Goal: Information Seeking & Learning: Learn about a topic

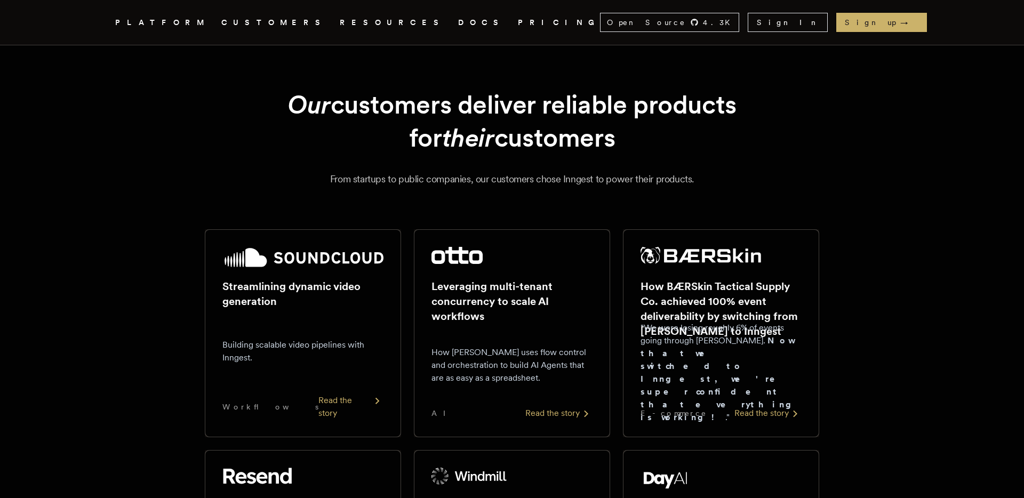
click at [602, 107] on h1 "Our customers deliver reliable products for their customers" at bounding box center [511, 121] width 563 height 67
click at [837, 117] on div "Our customers deliver reliable products for their customers From startups to pu…" at bounding box center [512, 137] width 768 height 99
click at [518, 22] on link "PRICING" at bounding box center [559, 22] width 82 height 13
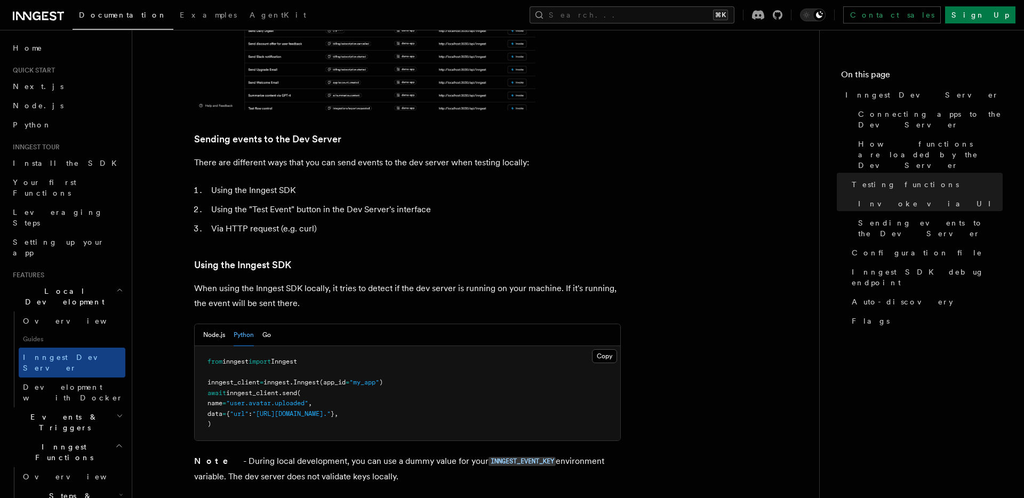
scroll to position [1813, 0]
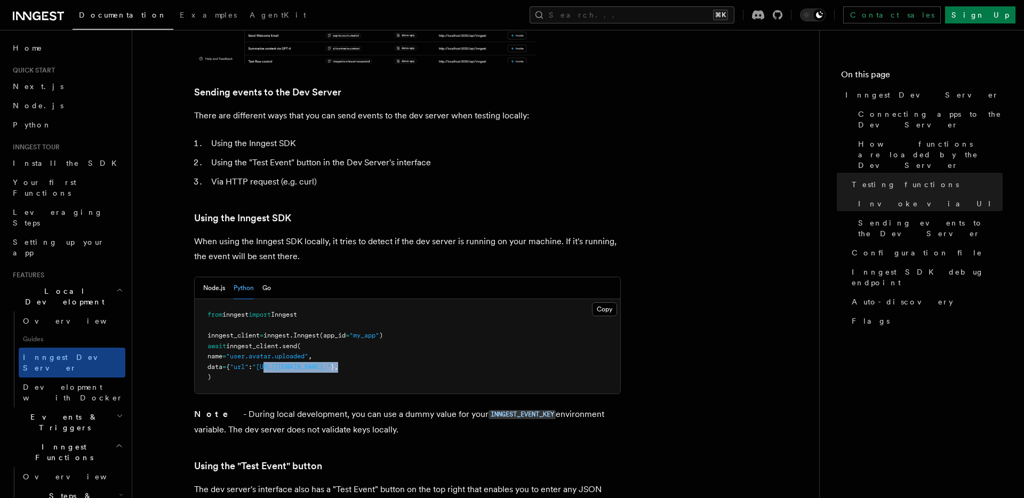
drag, startPoint x: 275, startPoint y: 338, endPoint x: 473, endPoint y: 338, distance: 197.9
click at [473, 338] on pre "from inngest import Inngest inngest_client = inngest . Inngest (app_id = "my_ap…" at bounding box center [408, 346] width 426 height 94
click at [522, 337] on pre "from inngest import Inngest inngest_client = inngest . Inngest (app_id = "my_ap…" at bounding box center [408, 346] width 426 height 94
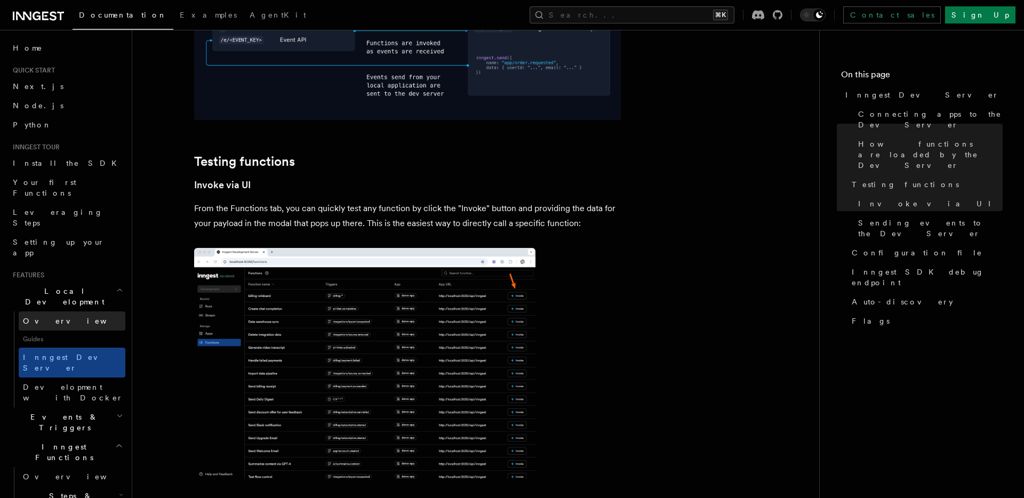
scroll to position [1381, 0]
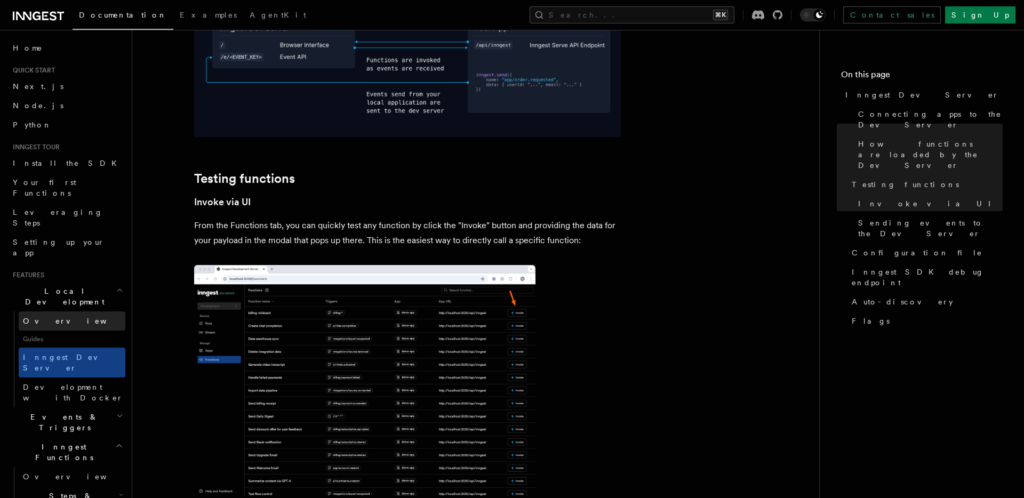
click at [59, 312] on link "Overview" at bounding box center [72, 321] width 107 height 19
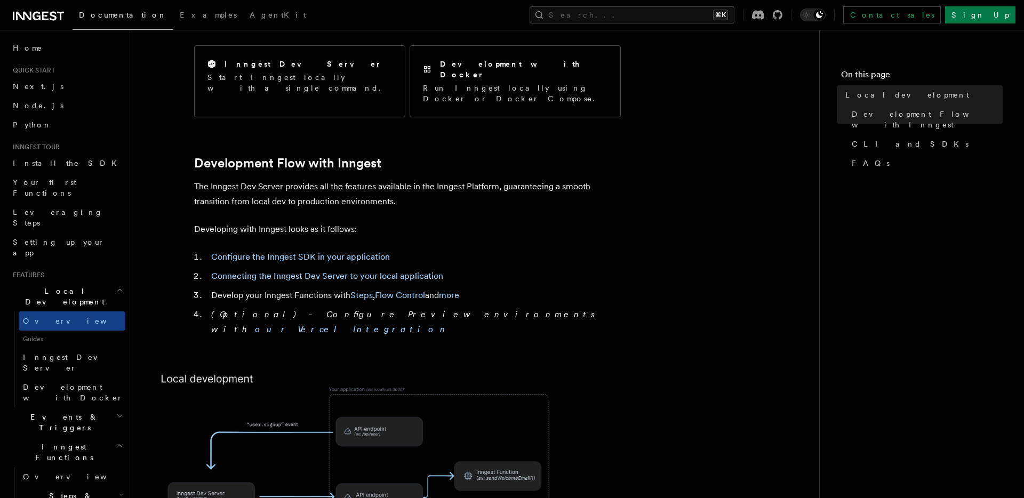
scroll to position [442, 0]
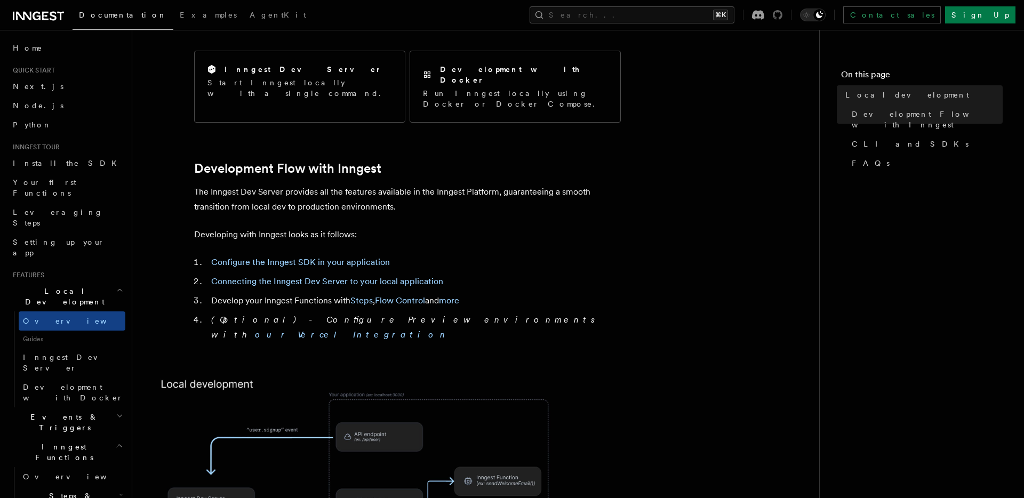
click at [783, 13] on icon at bounding box center [778, 15] width 10 height 10
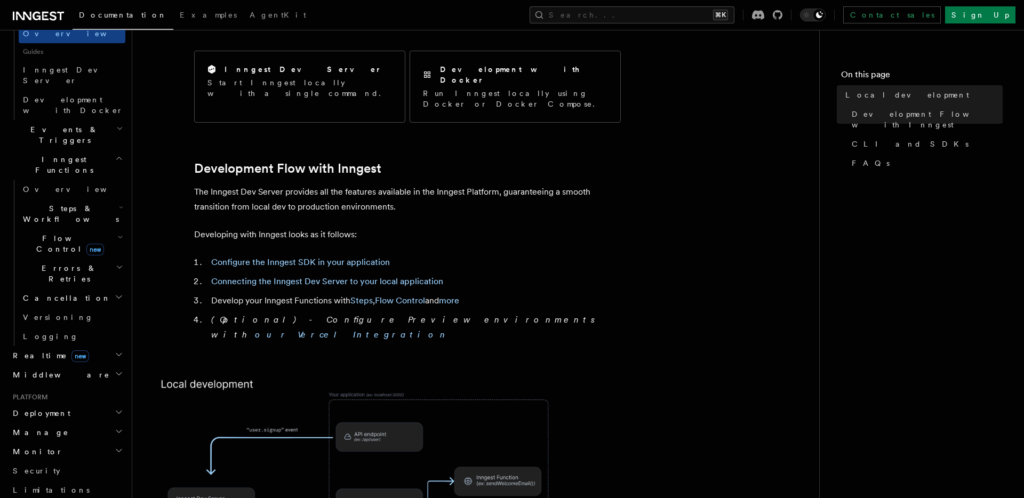
scroll to position [289, 0]
click at [82, 403] on h2 "Deployment" at bounding box center [67, 412] width 117 height 19
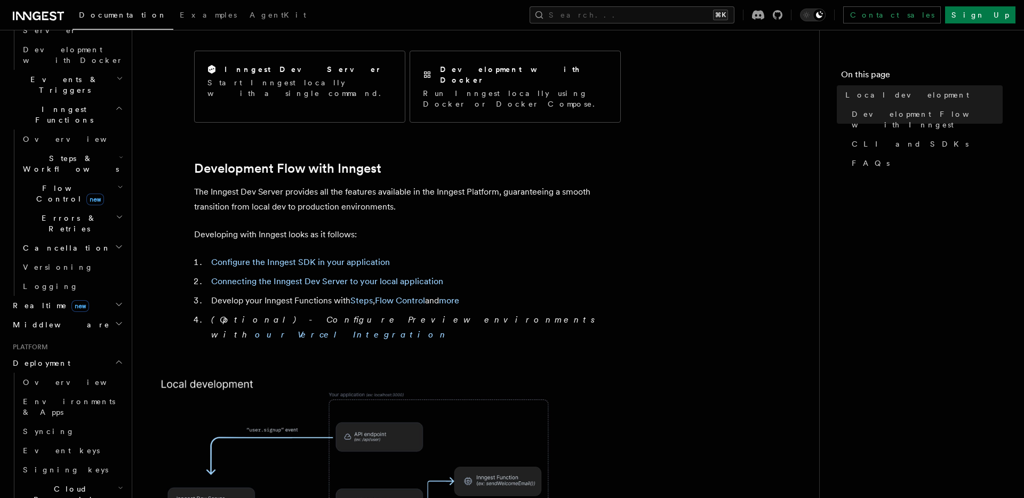
scroll to position [340, 0]
